Goal: Task Accomplishment & Management: Complete application form

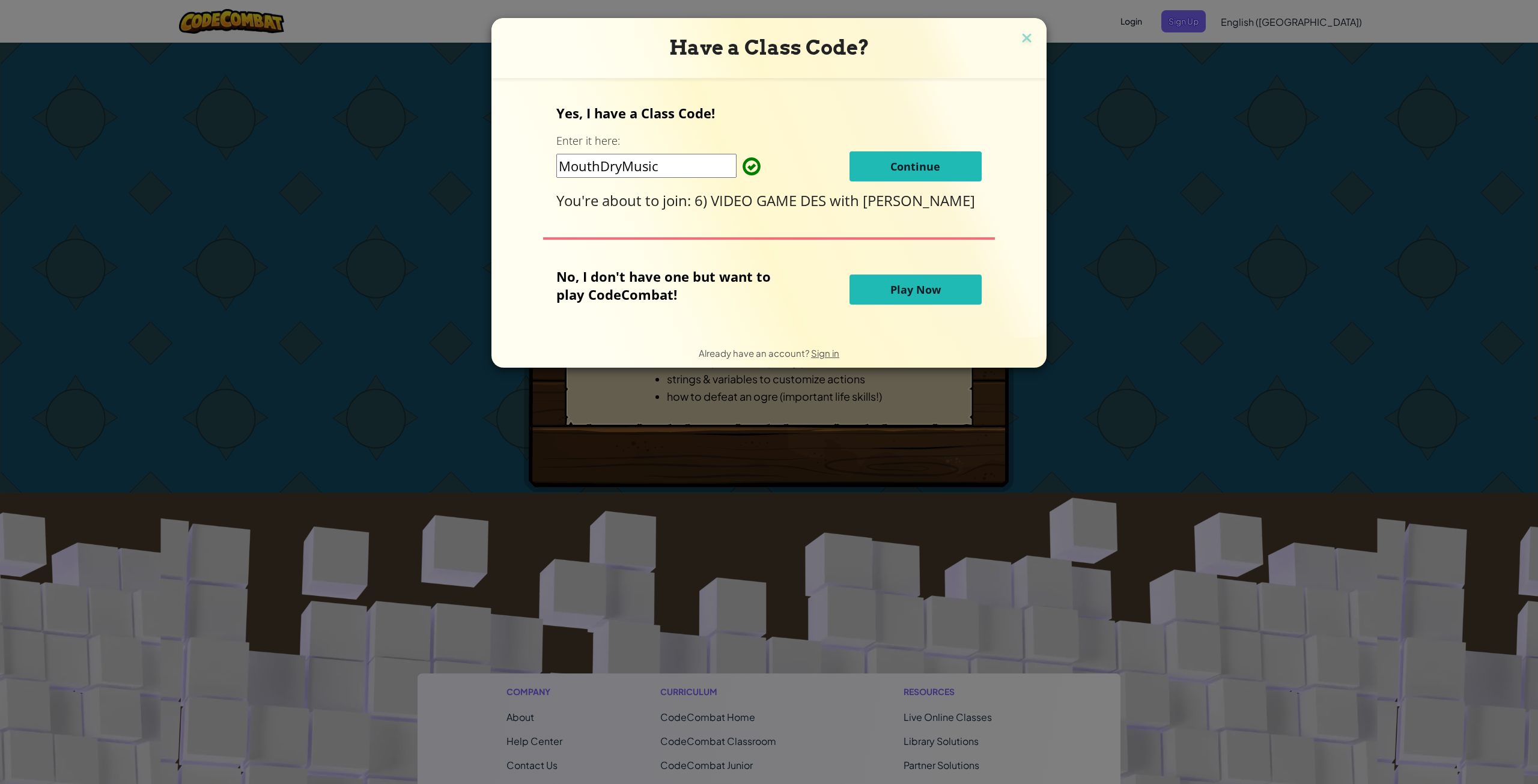
click at [854, 165] on button "Continue" at bounding box center [916, 167] width 132 height 30
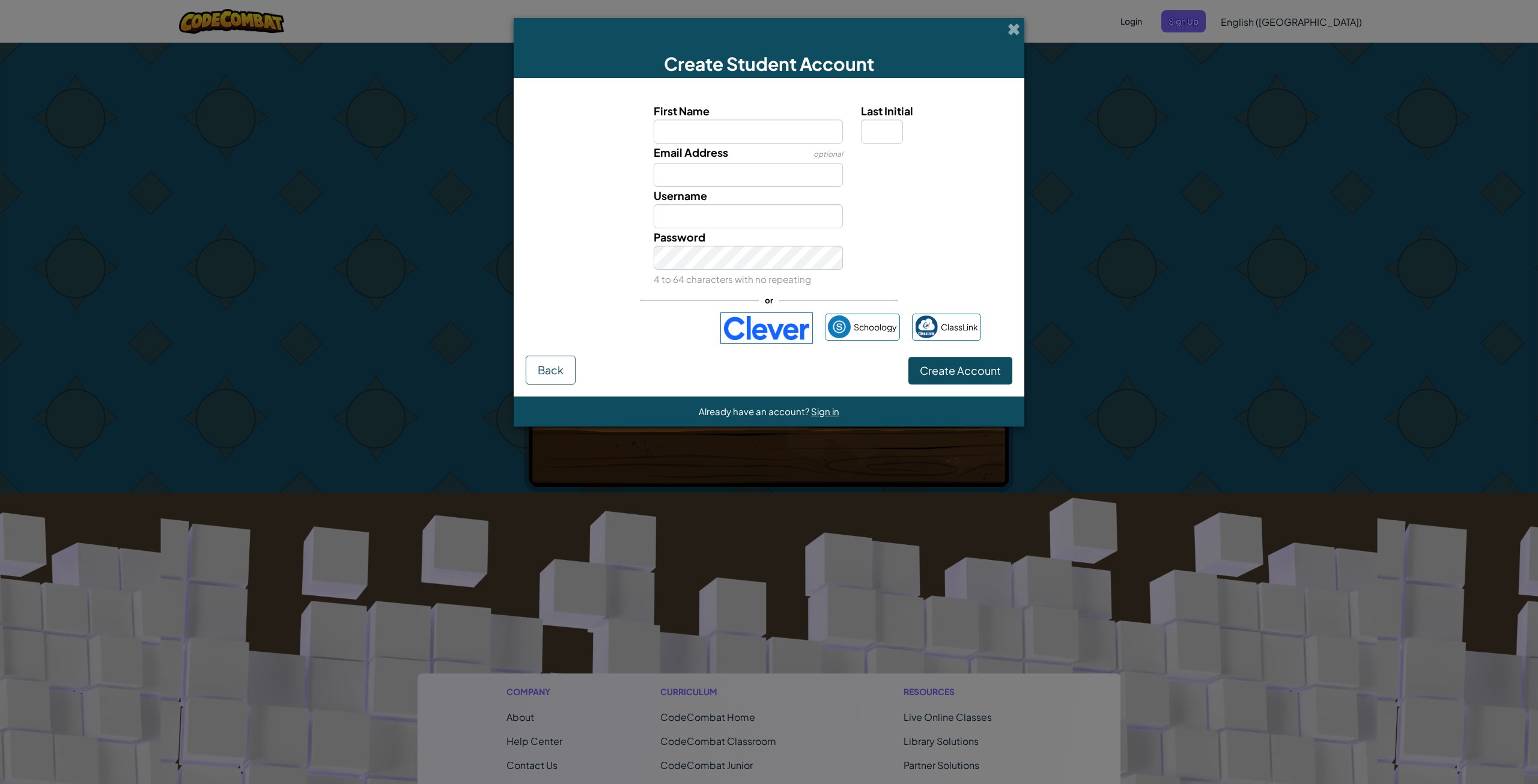
click at [608, 313] on div "Schoology ClassLink" at bounding box center [769, 327] width 424 height 31
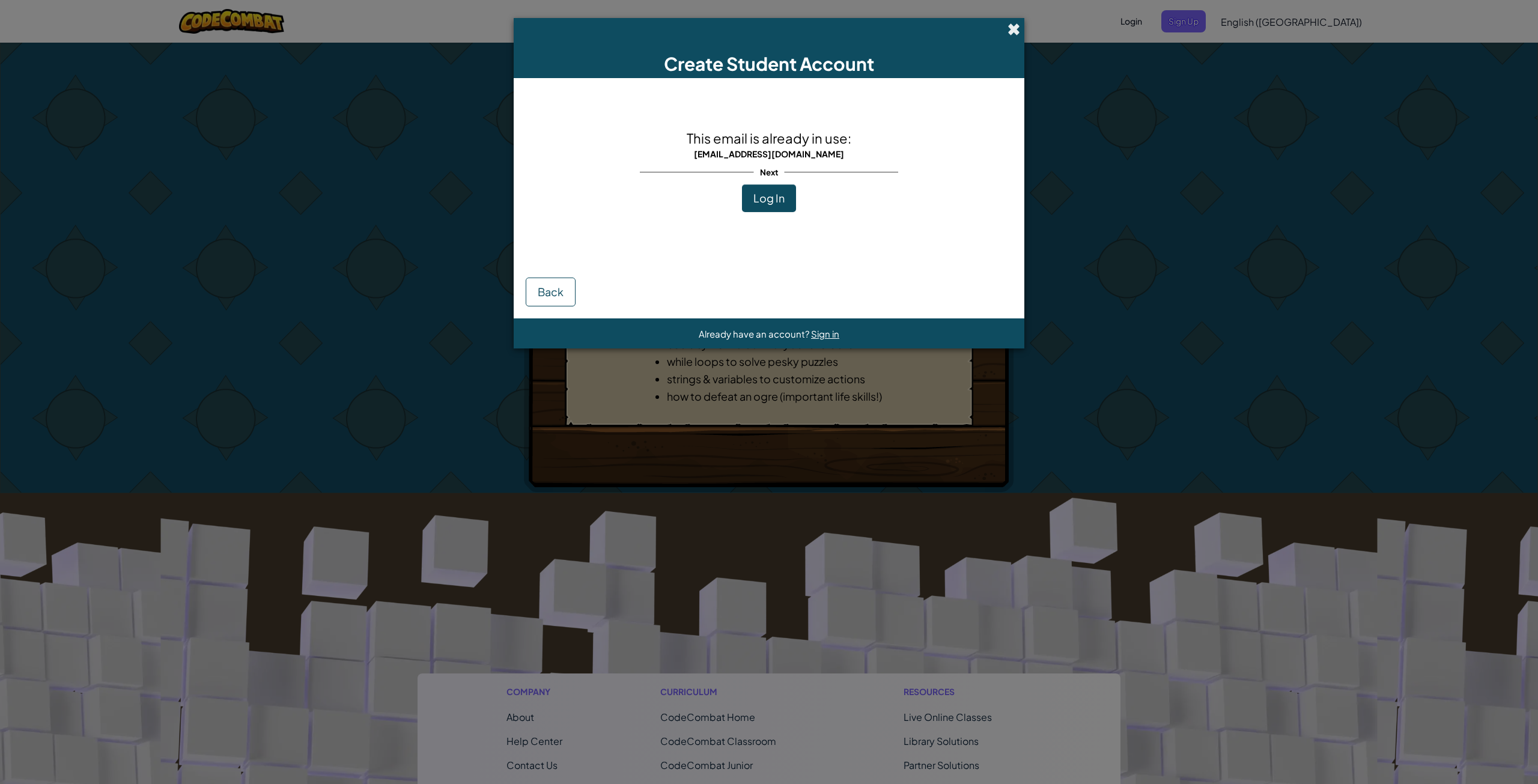
click at [1010, 23] on span at bounding box center [1014, 29] width 13 height 13
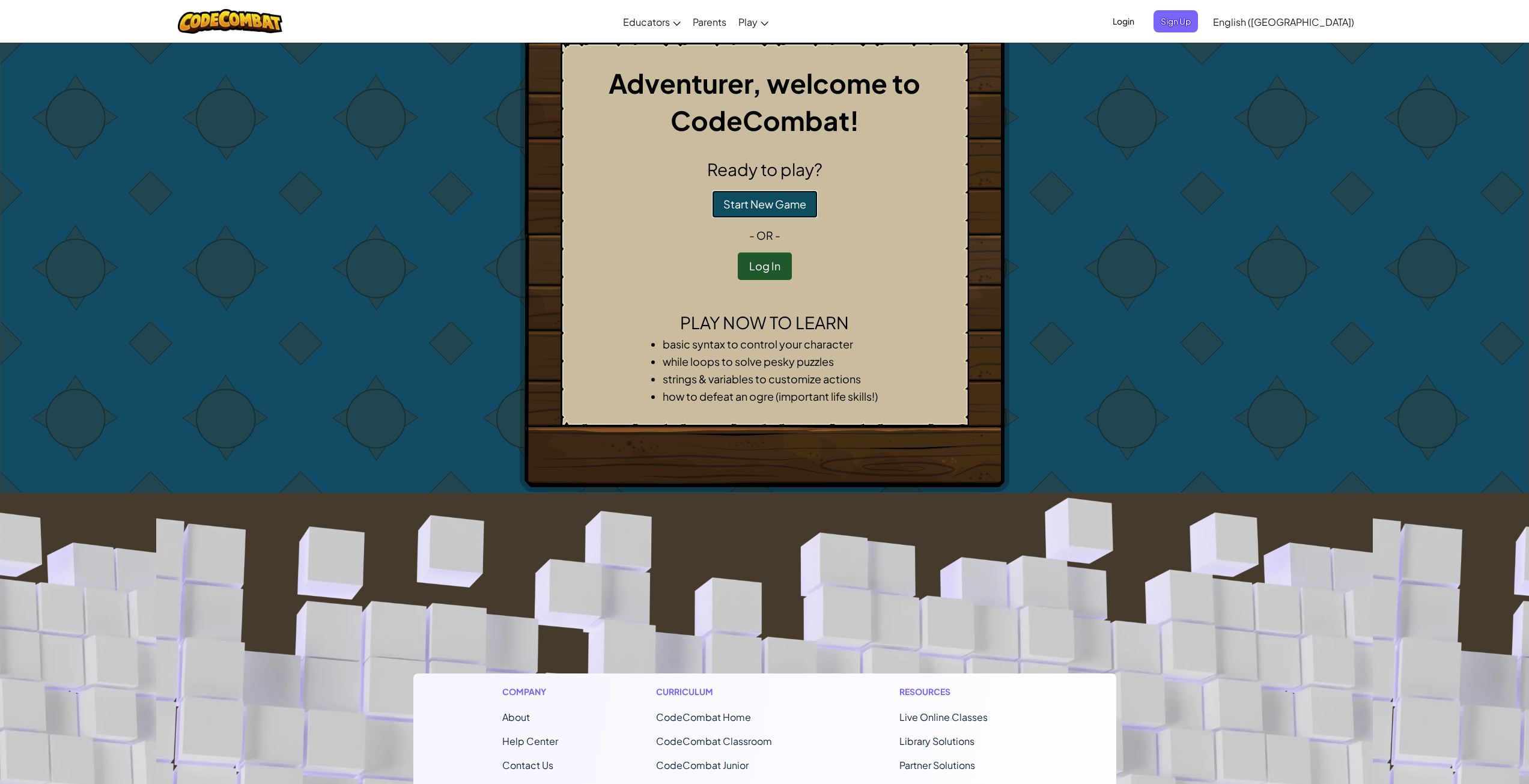
click at [778, 192] on button "Start New Game" at bounding box center [764, 204] width 106 height 28
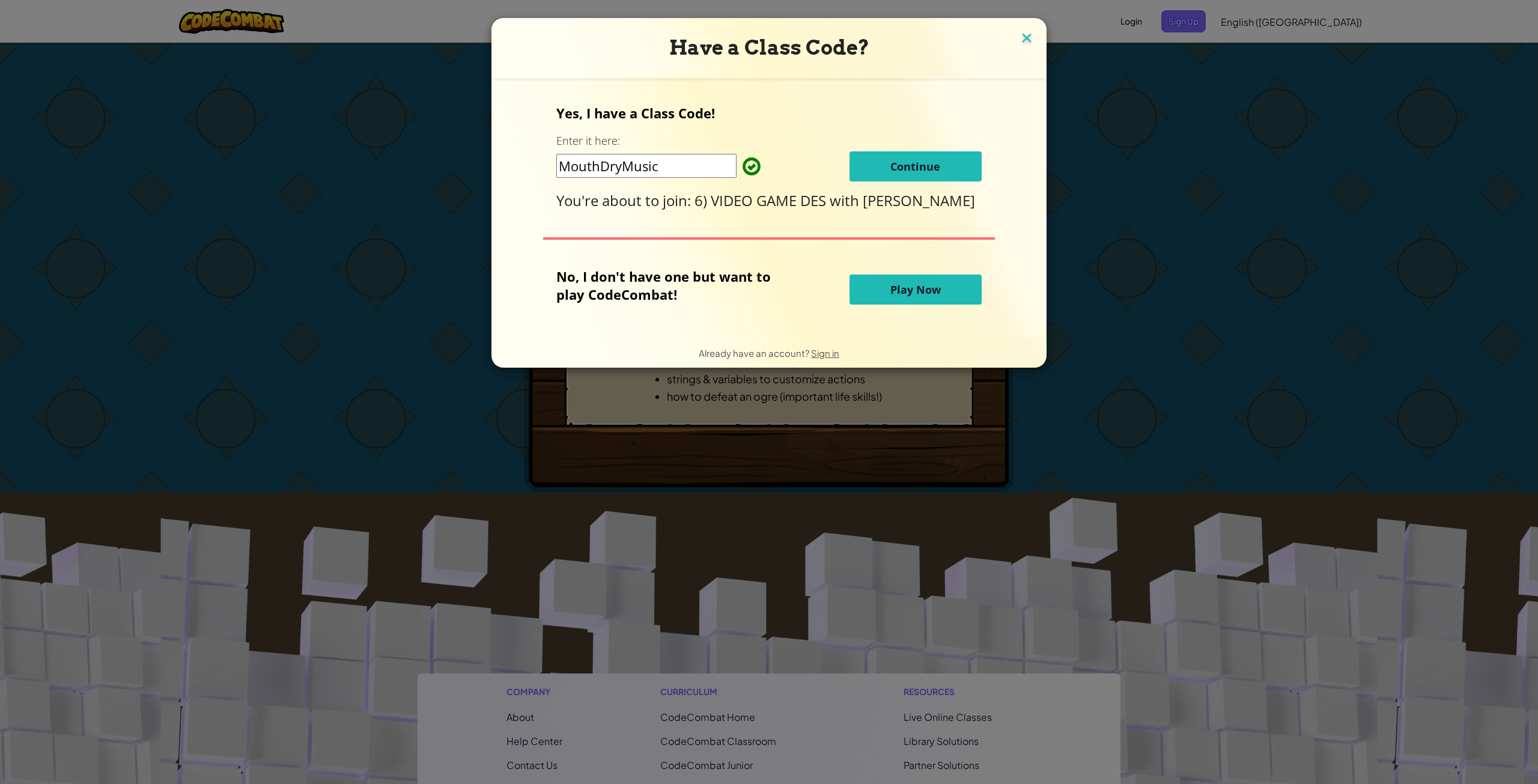
click at [1031, 42] on img at bounding box center [1027, 39] width 16 height 18
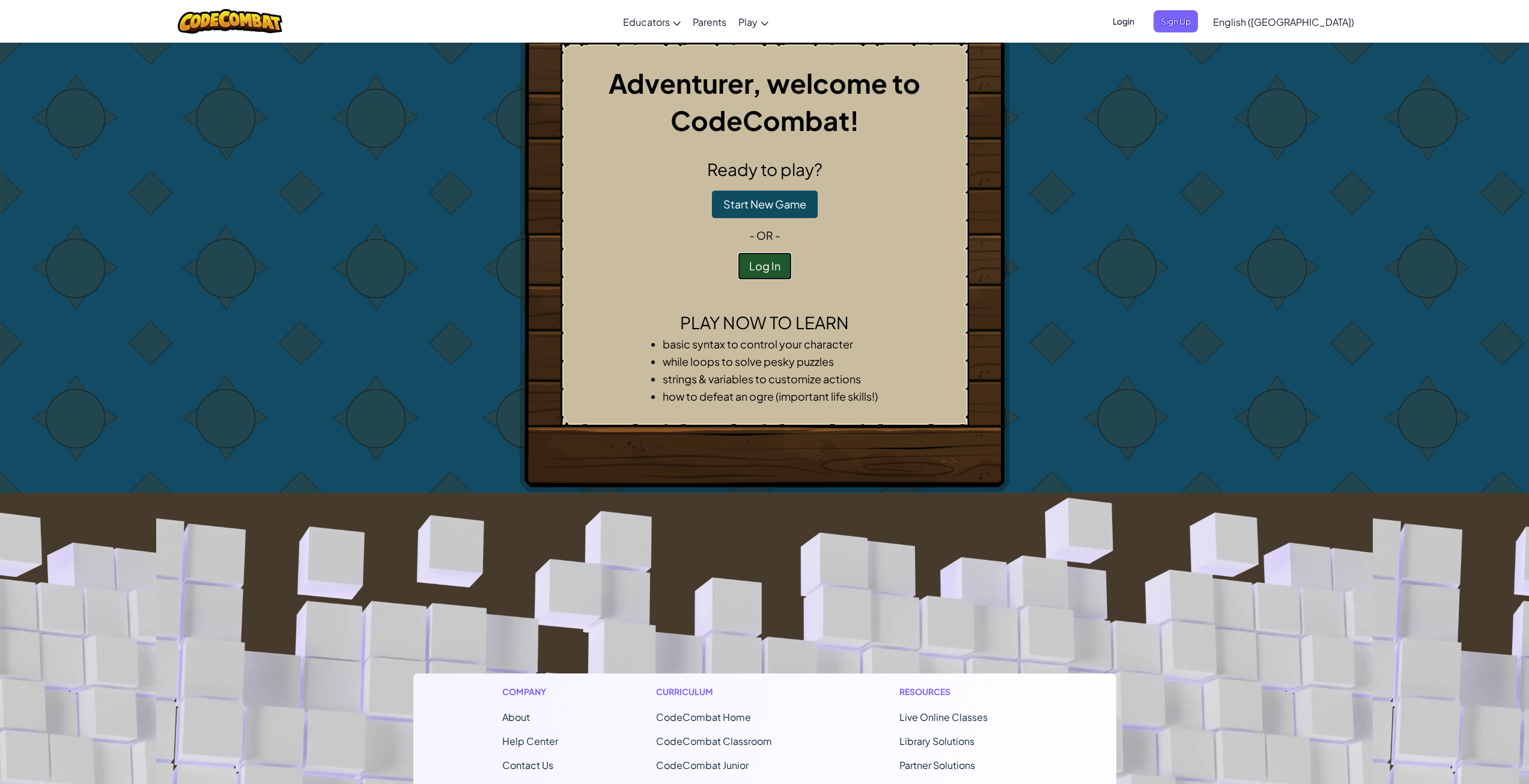
click at [754, 265] on button "Log In" at bounding box center [764, 266] width 54 height 28
